Goal: Task Accomplishment & Management: Manage account settings

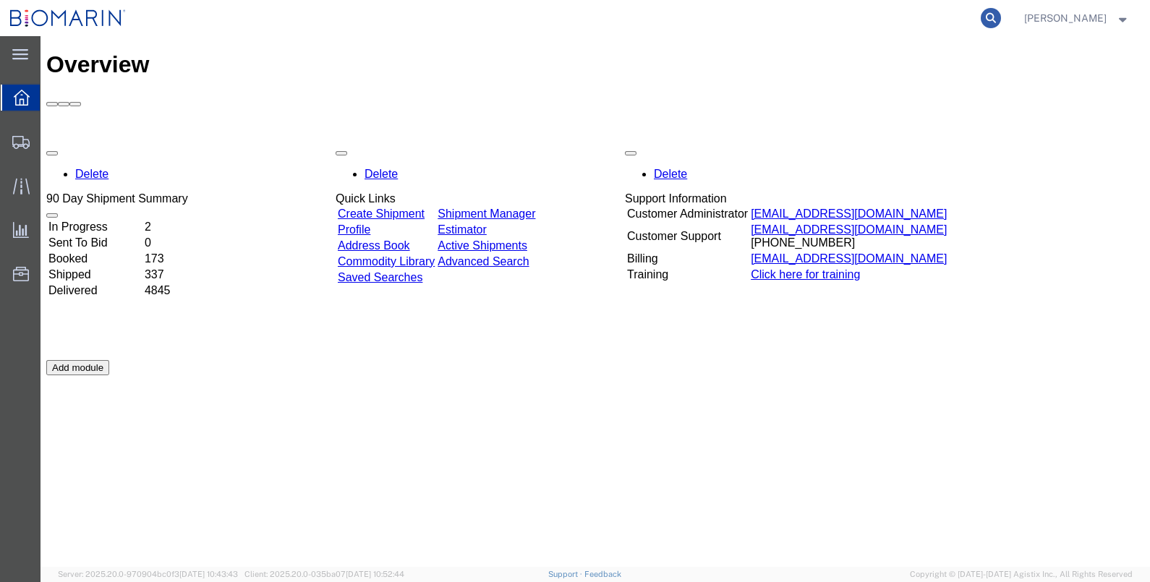
click at [758, 14] on icon at bounding box center [991, 18] width 20 height 20
paste input "S02444744"
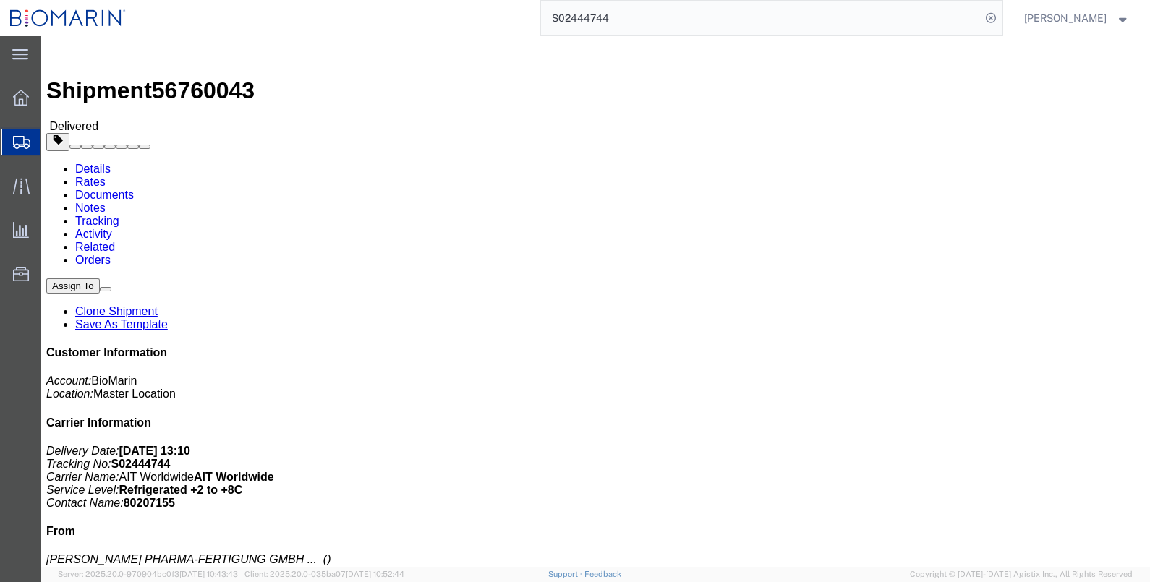
click link "Documents"
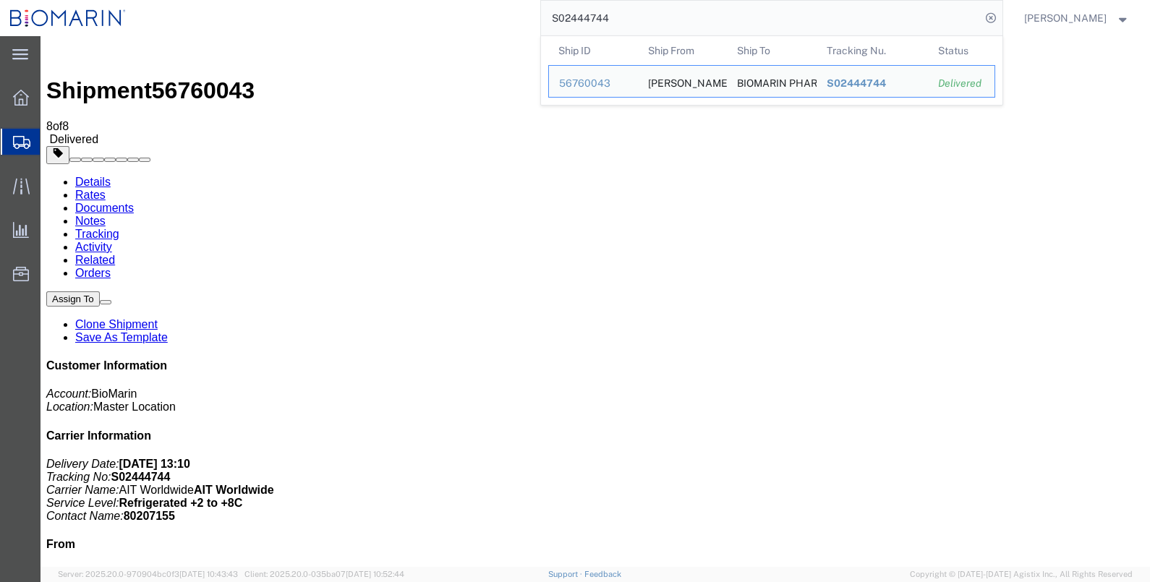
drag, startPoint x: 684, startPoint y: 15, endPoint x: 500, endPoint y: 15, distance: 184.5
click at [500, 15] on div "S02444744 Ship ID Ship From Ship To Tracking Nu. Status Ship ID 56760043 Ship F…" at bounding box center [569, 18] width 867 height 36
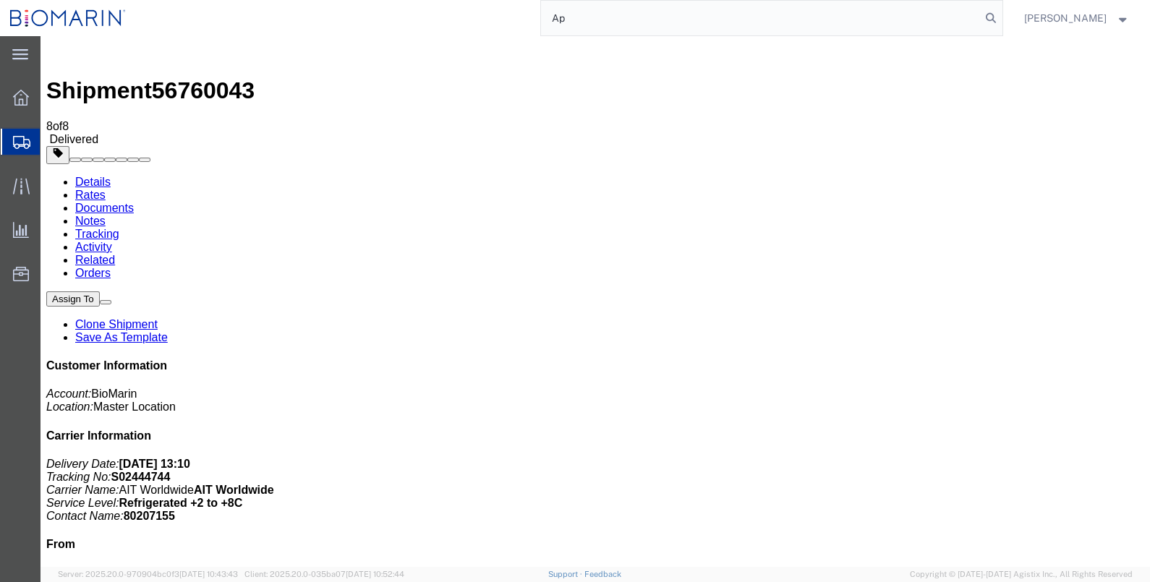
type input "A"
click at [667, 16] on input "search" at bounding box center [761, 18] width 440 height 35
paste input "S02444744"
type input "S02444744"
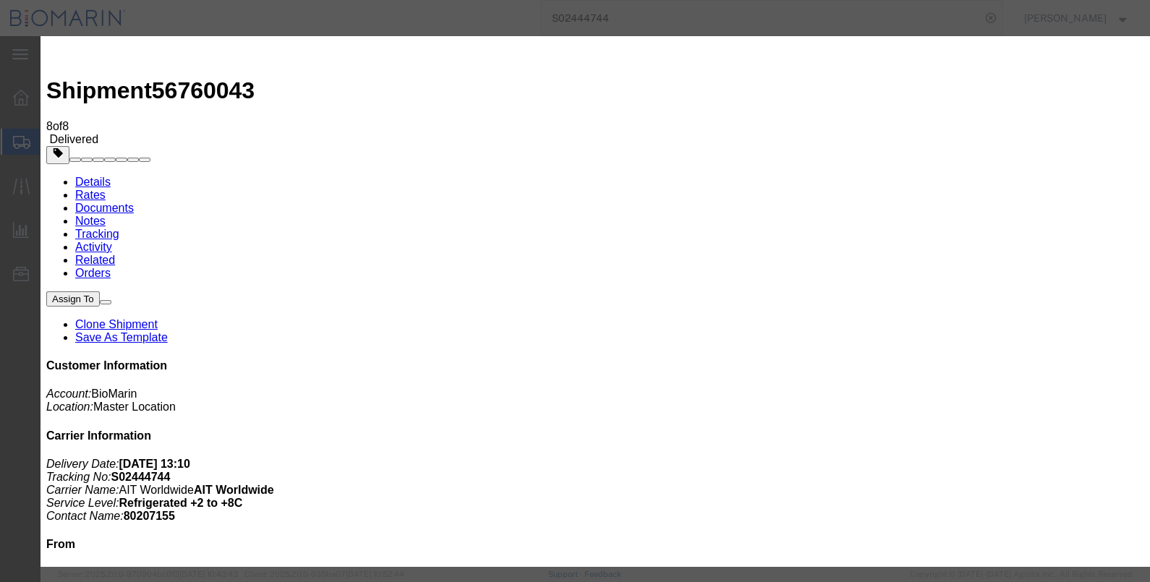
type input "C:\fakepath\B8P-1558653-4.PDF"
select select
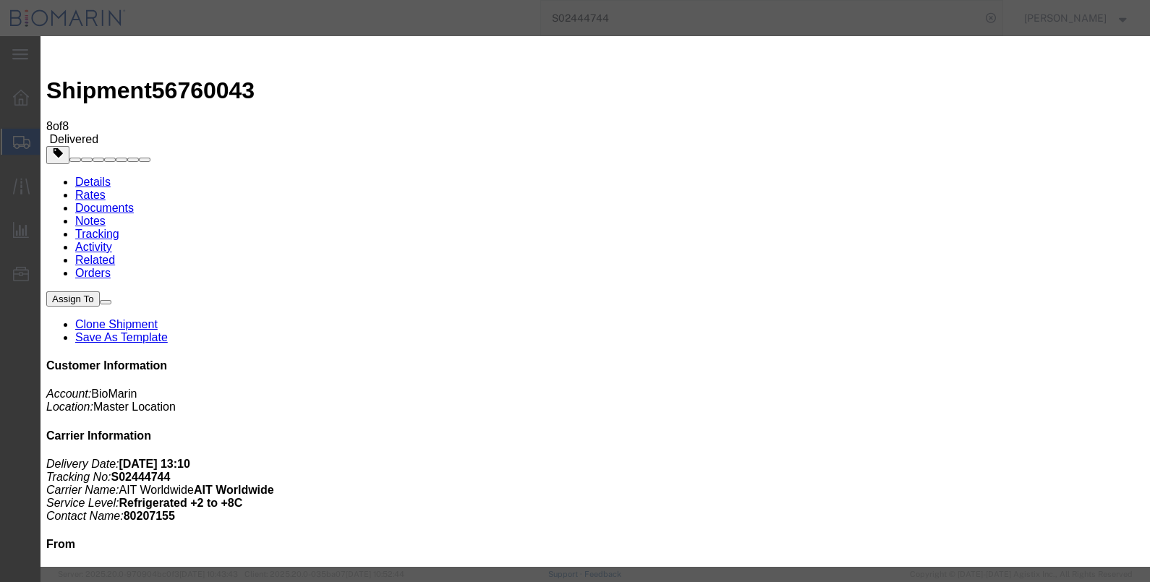
select select
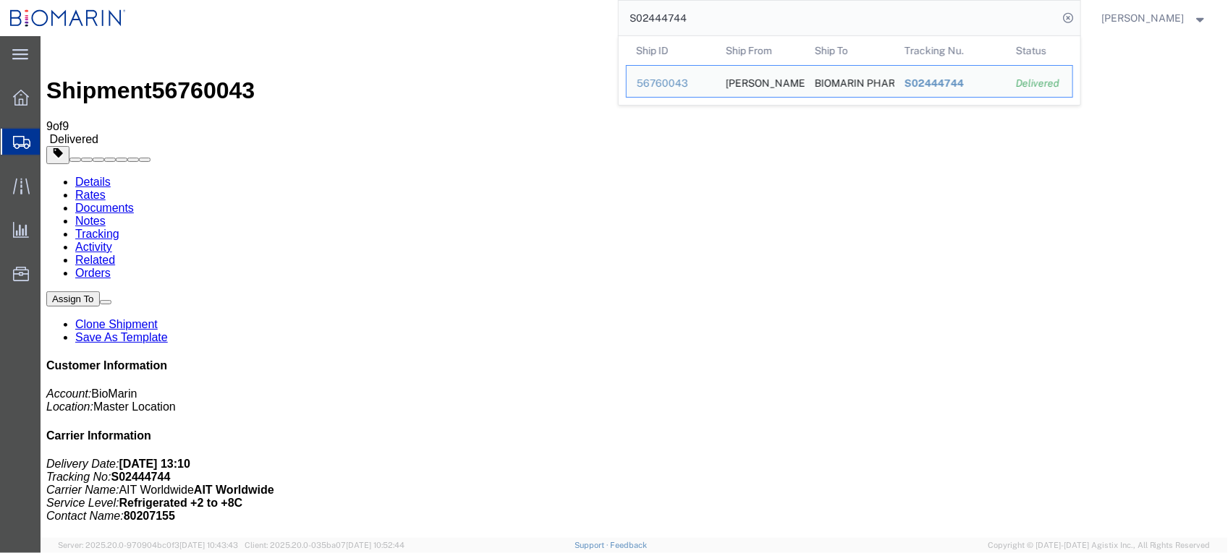
drag, startPoint x: 782, startPoint y: 15, endPoint x: 479, endPoint y: 11, distance: 303.1
click at [474, 14] on div "S02444744 Ship ID Ship From Ship To Tracking Nu. Status Ship ID 56760043 Ship F…" at bounding box center [608, 18] width 944 height 36
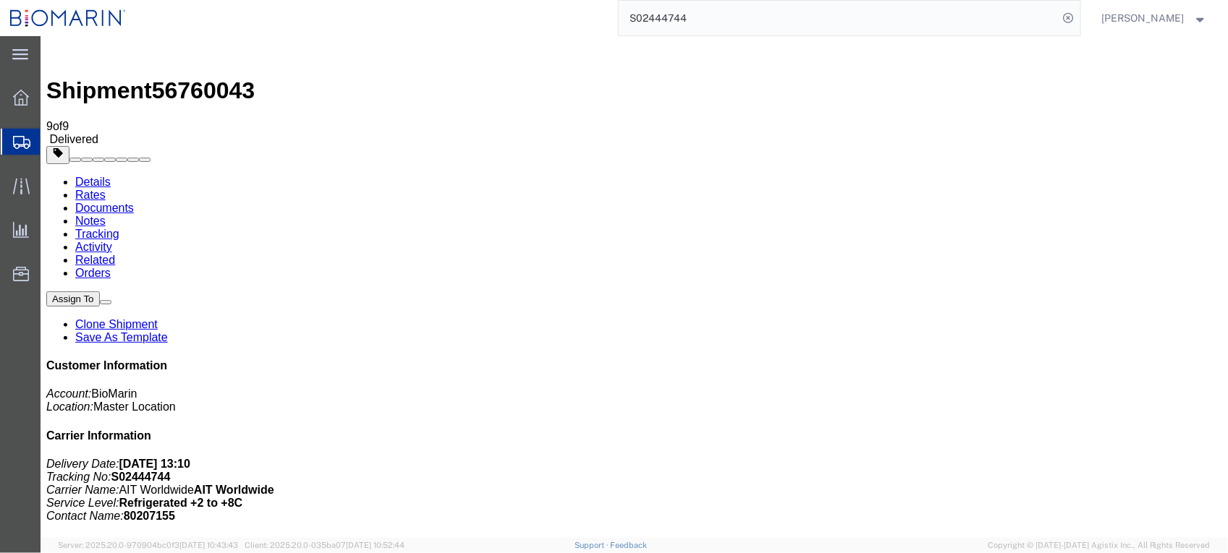
paste input "172983"
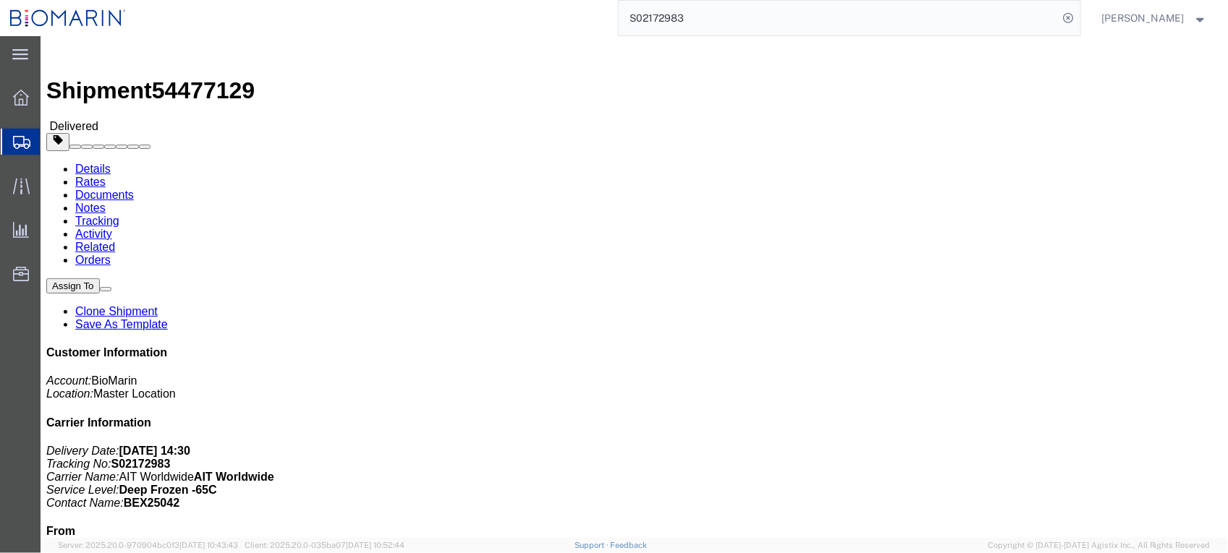
click link "Documents"
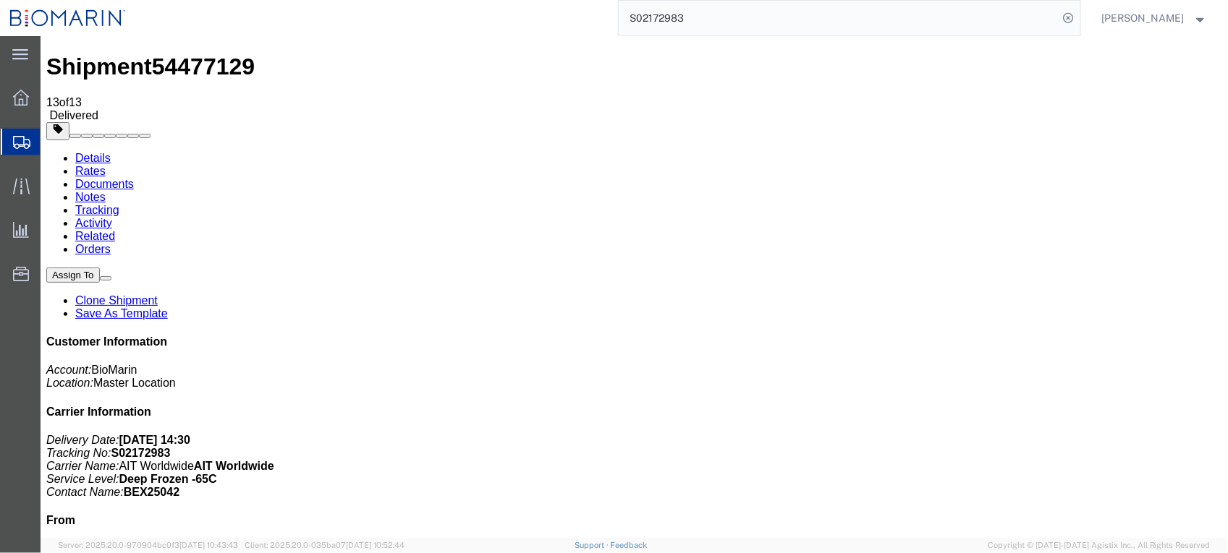
scroll to position [36, 0]
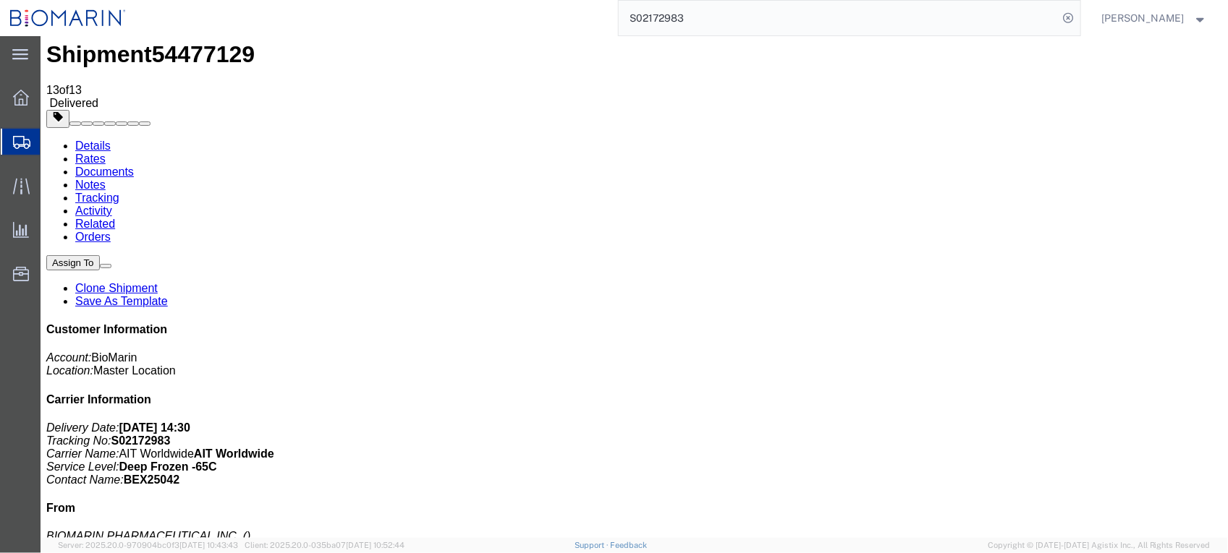
drag, startPoint x: 731, startPoint y: 22, endPoint x: 530, endPoint y: 35, distance: 201.5
click at [530, 35] on div "S02172983" at bounding box center [608, 18] width 944 height 36
type input "S02442760"
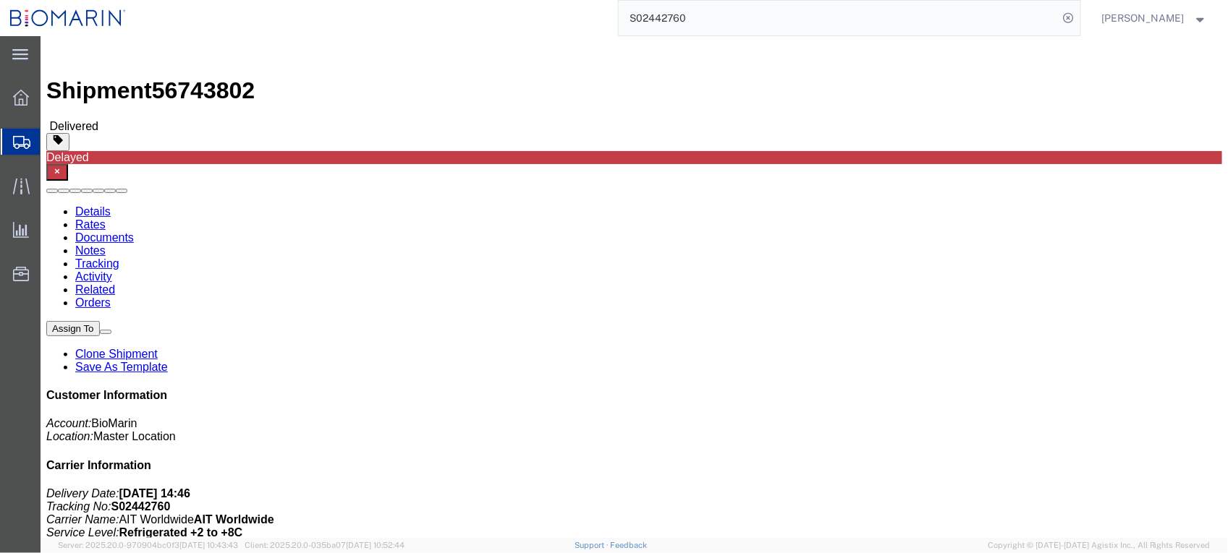
click link "Documents"
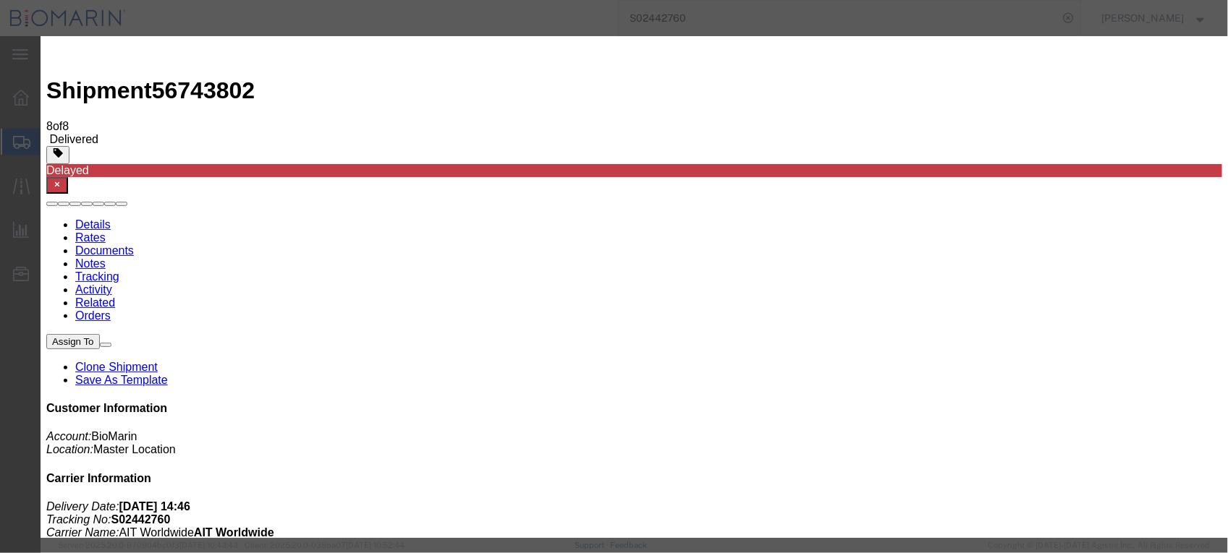
type input "C:\fakepath\B8P-1558481-0.PDF"
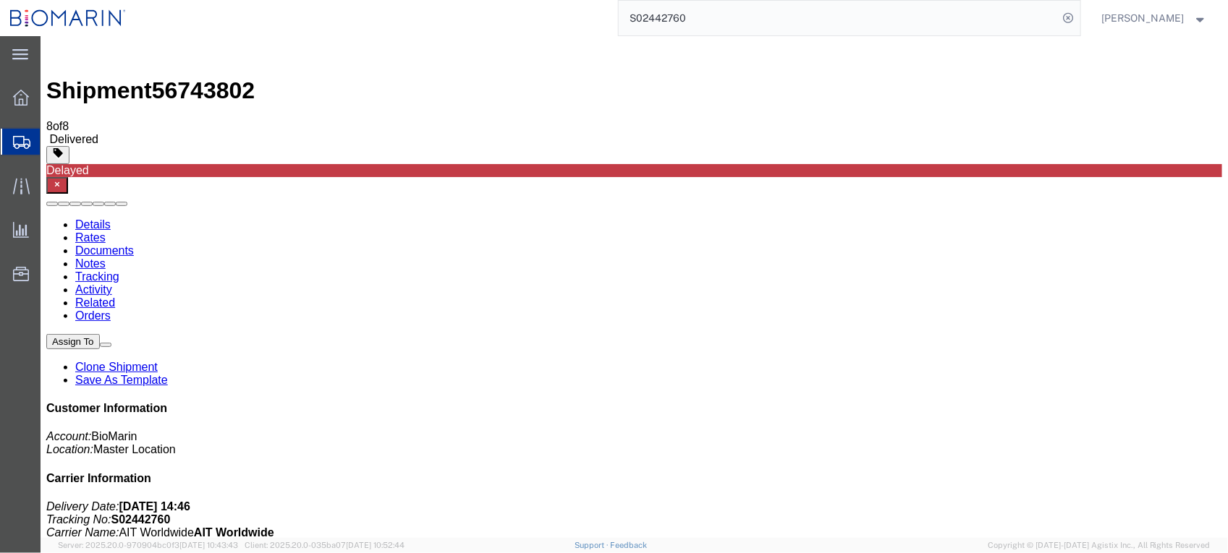
select select
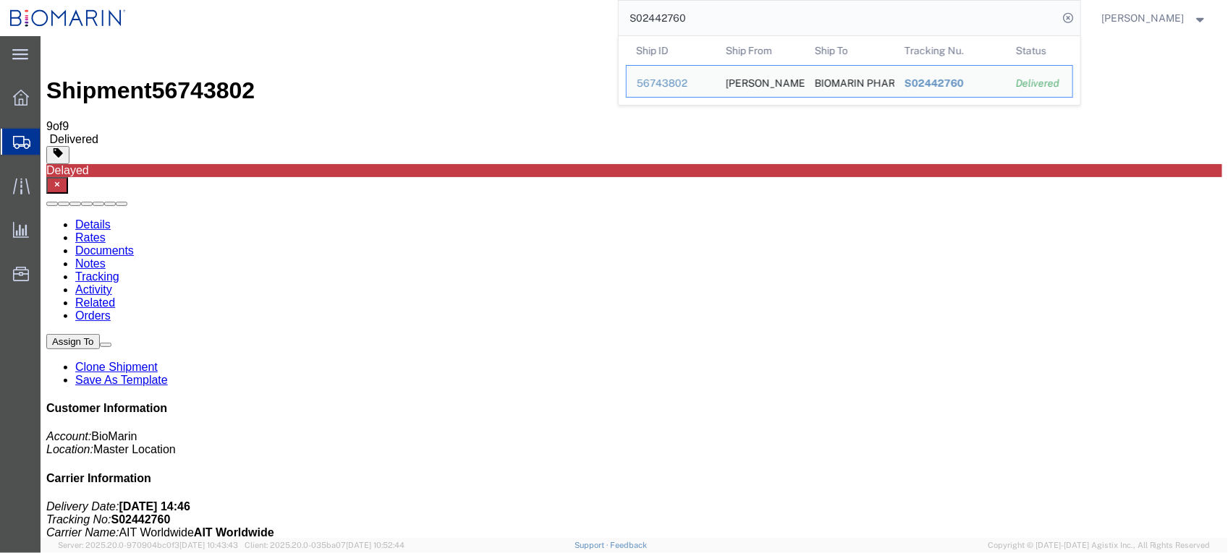
drag, startPoint x: 773, startPoint y: 23, endPoint x: 475, endPoint y: 23, distance: 298.0
click at [475, 23] on div "S02442760 Ship ID Ship From Ship To Tracking Nu. Status Ship ID 56743802 Ship F…" at bounding box center [608, 18] width 944 height 36
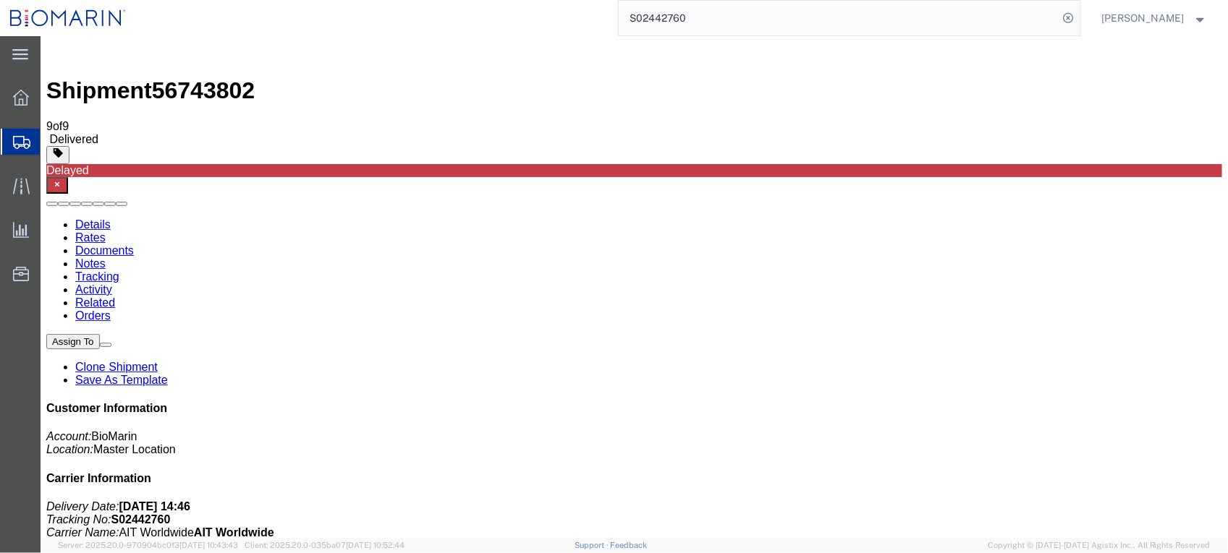
paste input "374743"
type input "S02374743"
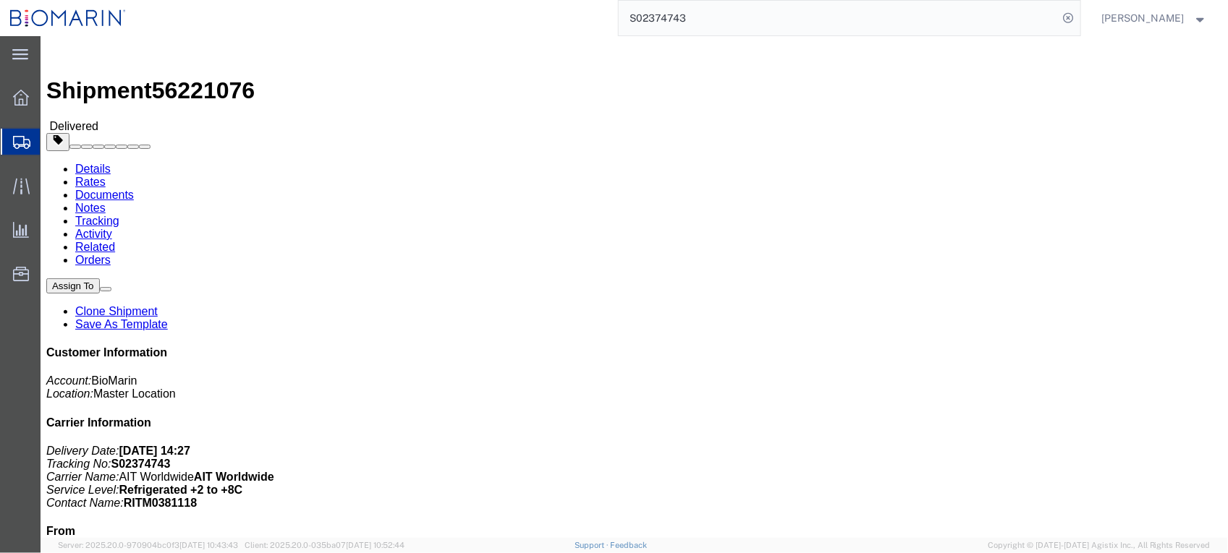
click link "Documents"
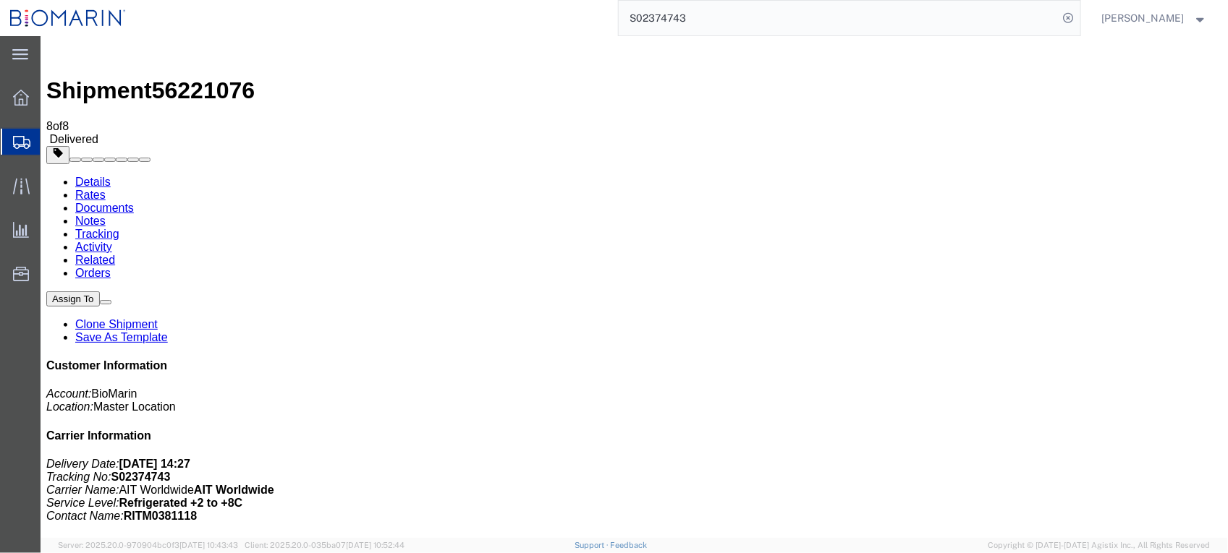
checkbox input "false"
checkbox input "true"
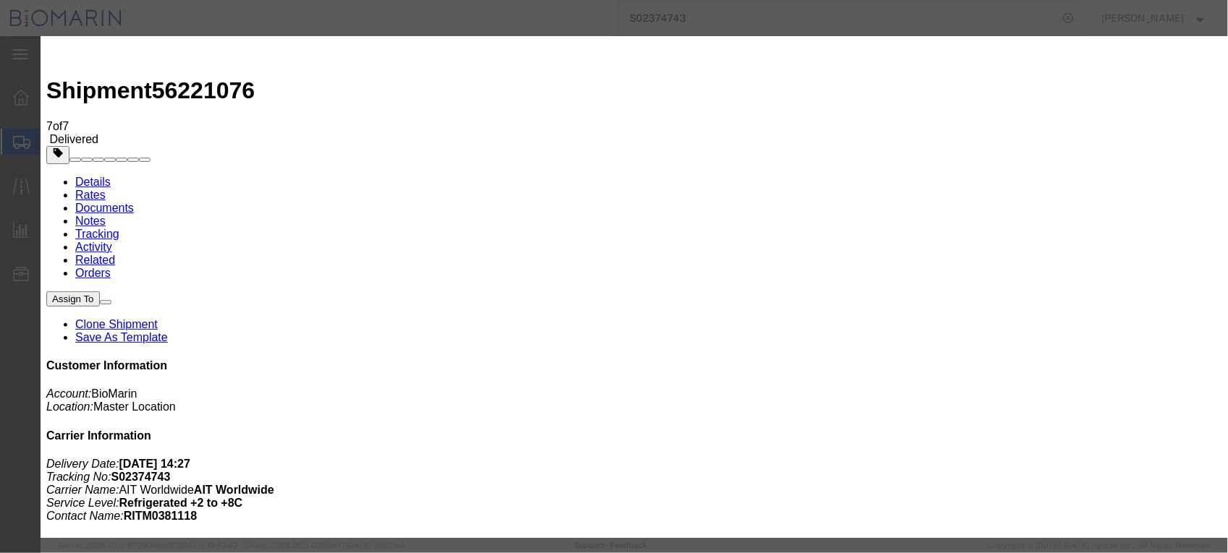
type input "C:\fakepath\S02374743 - X20250721385332 - VAT doc.pdf"
select select
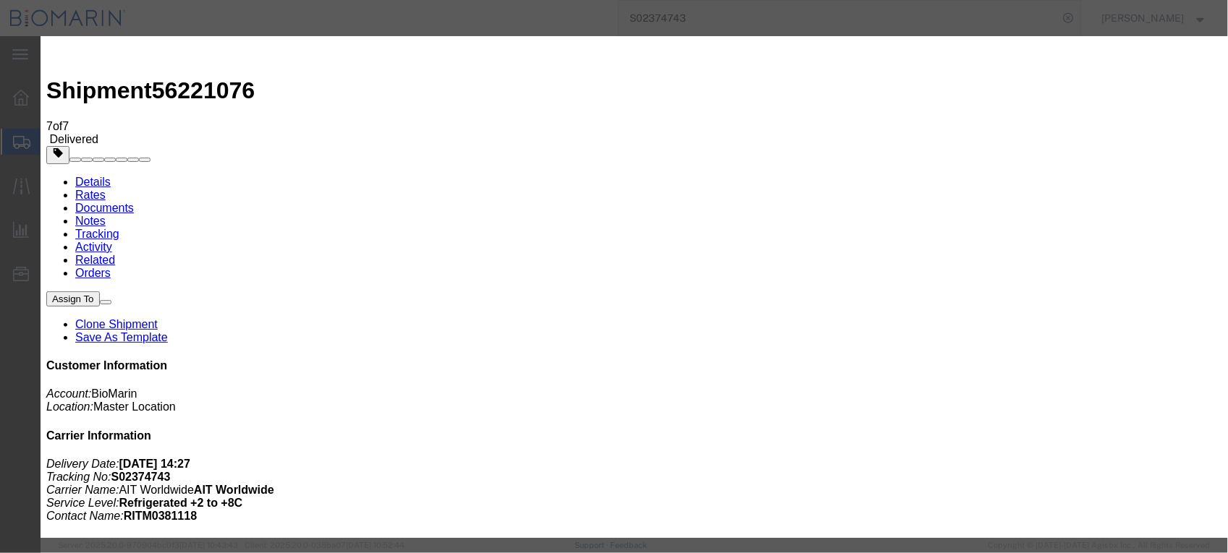
select select
